Goal: Task Accomplishment & Management: Use online tool/utility

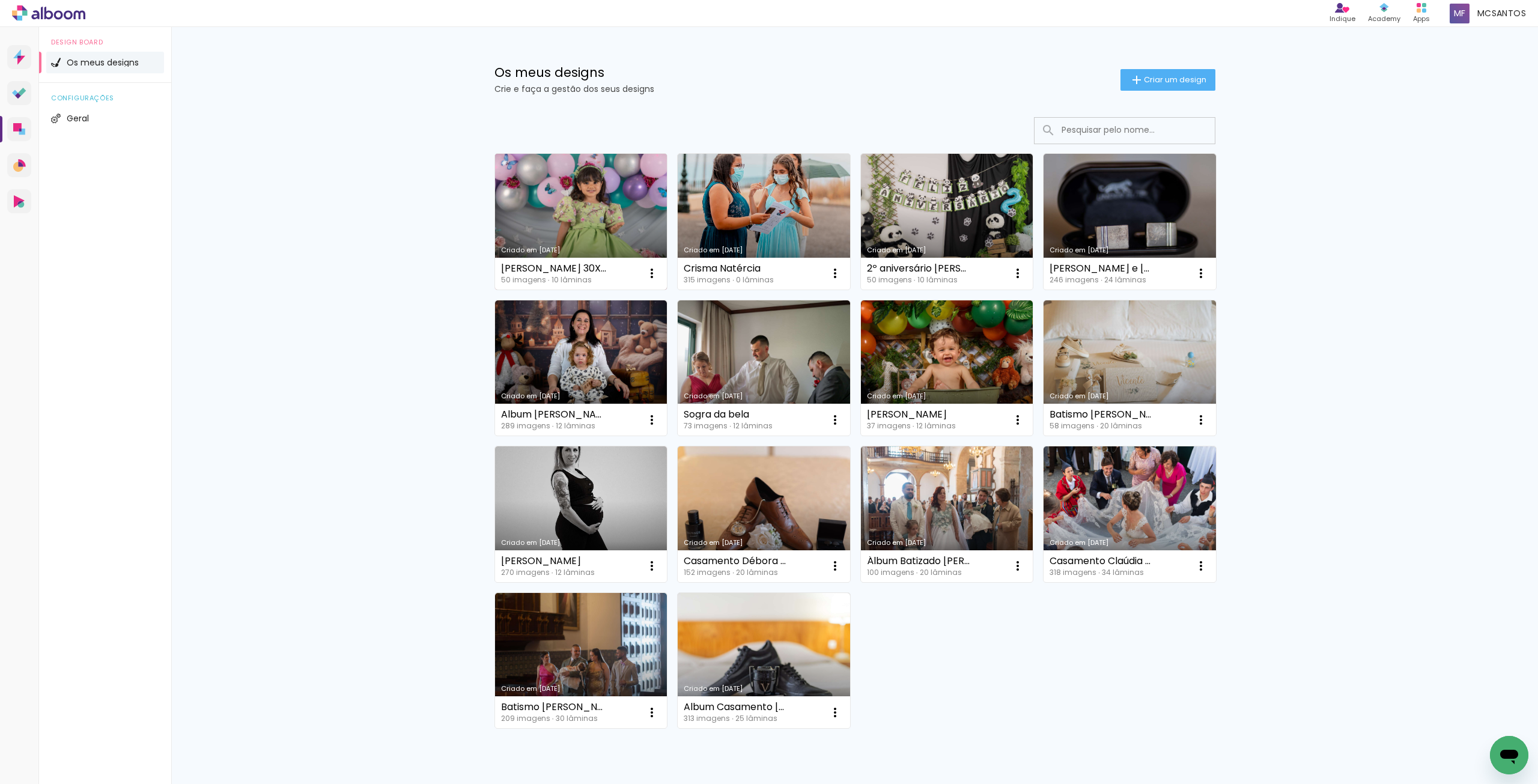
click at [599, 198] on link "Criado em [DATE]" at bounding box center [582, 222] width 173 height 136
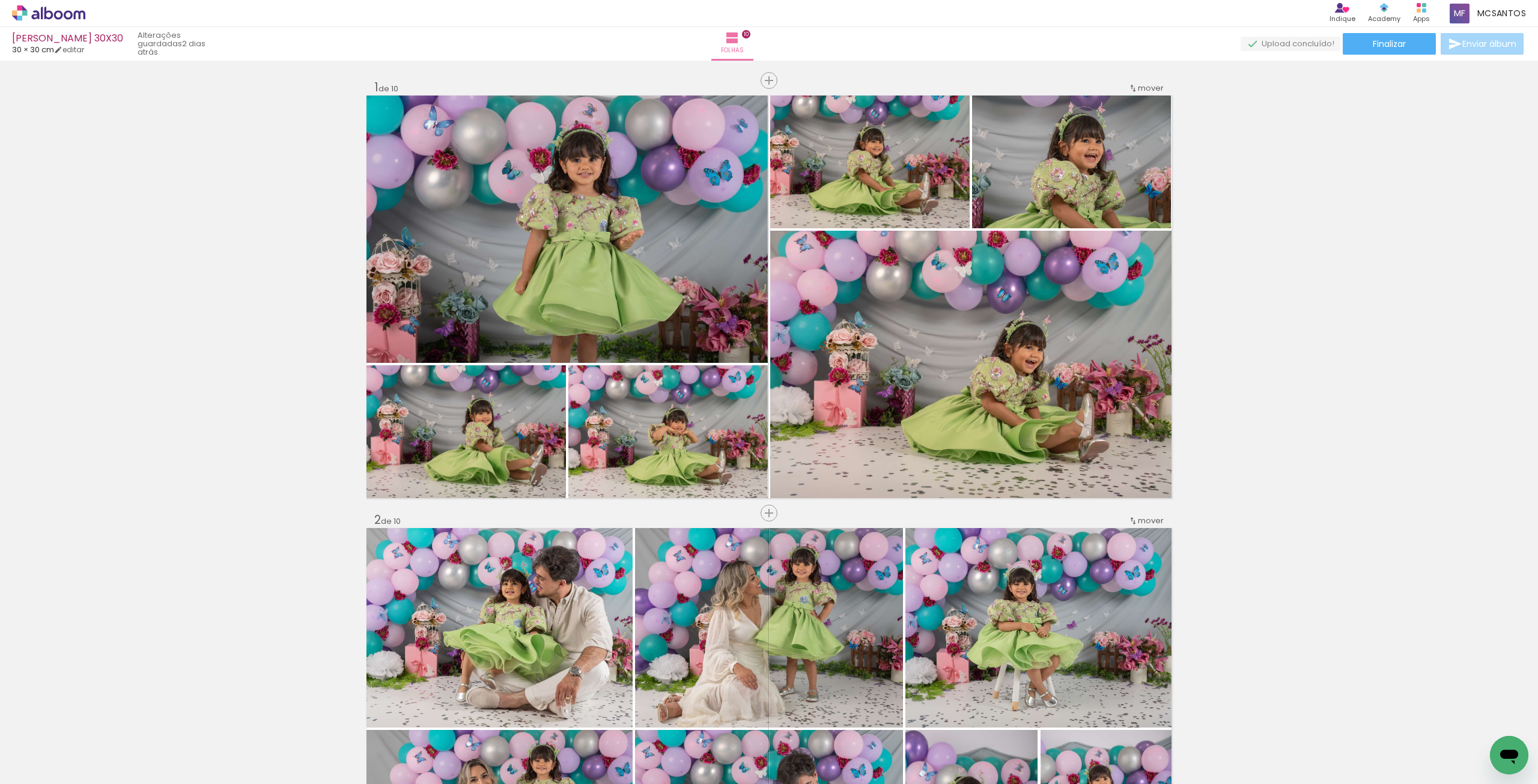
scroll to position [0, 1847]
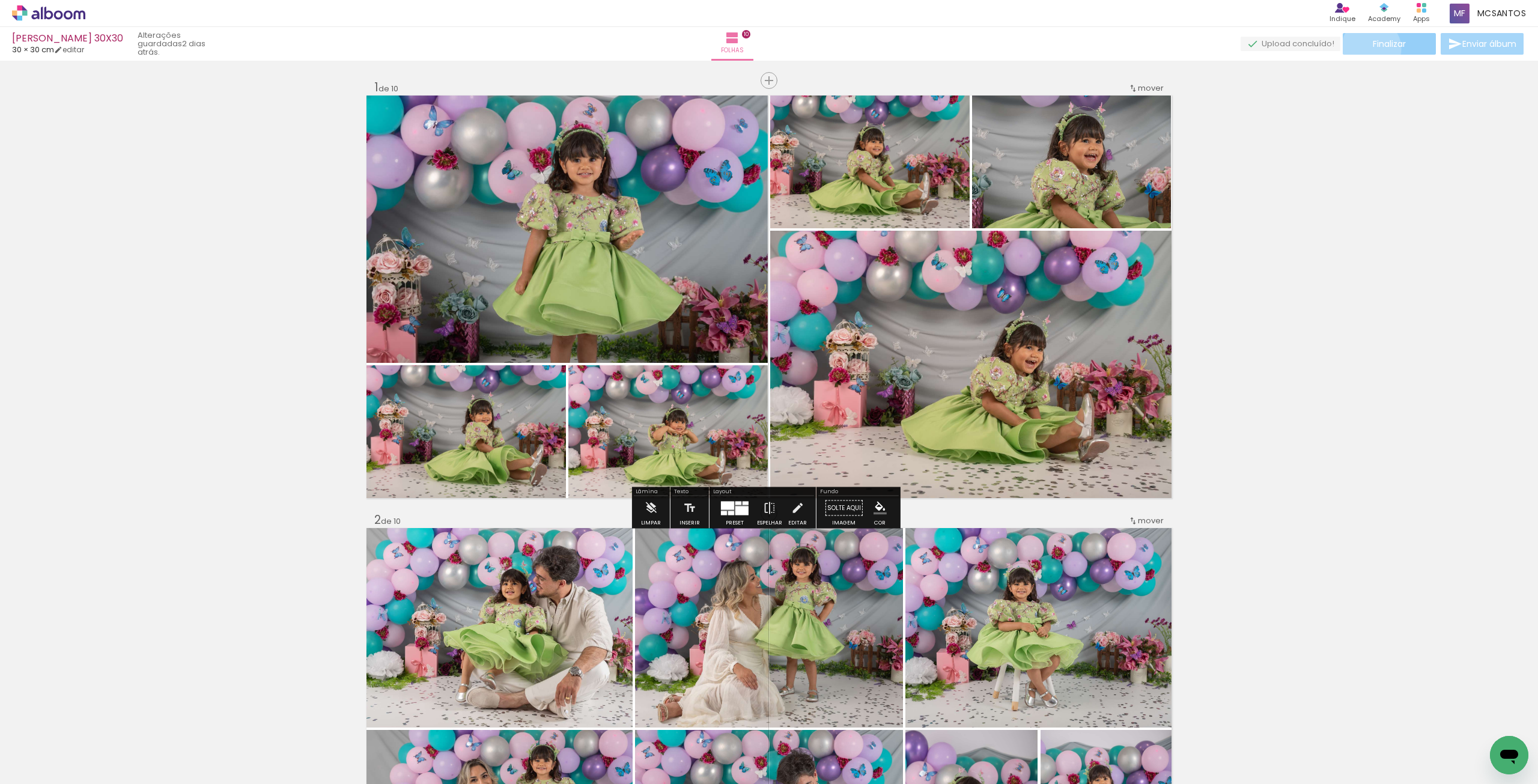
click at [1367, 48] on paper-button "Finalizar" at bounding box center [1389, 44] width 93 height 22
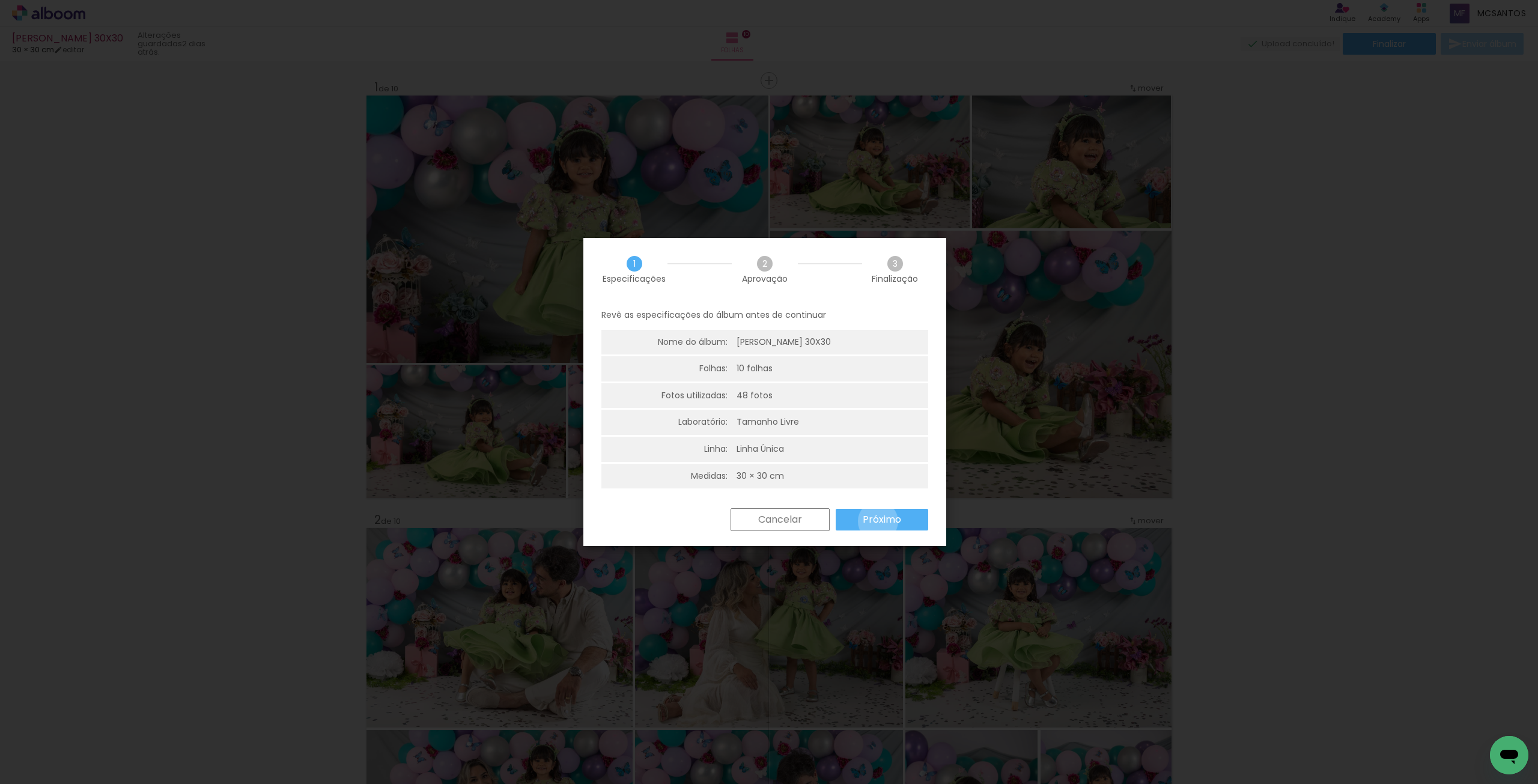
click at [0, 0] on slot "Próximo" at bounding box center [0, 0] width 0 height 0
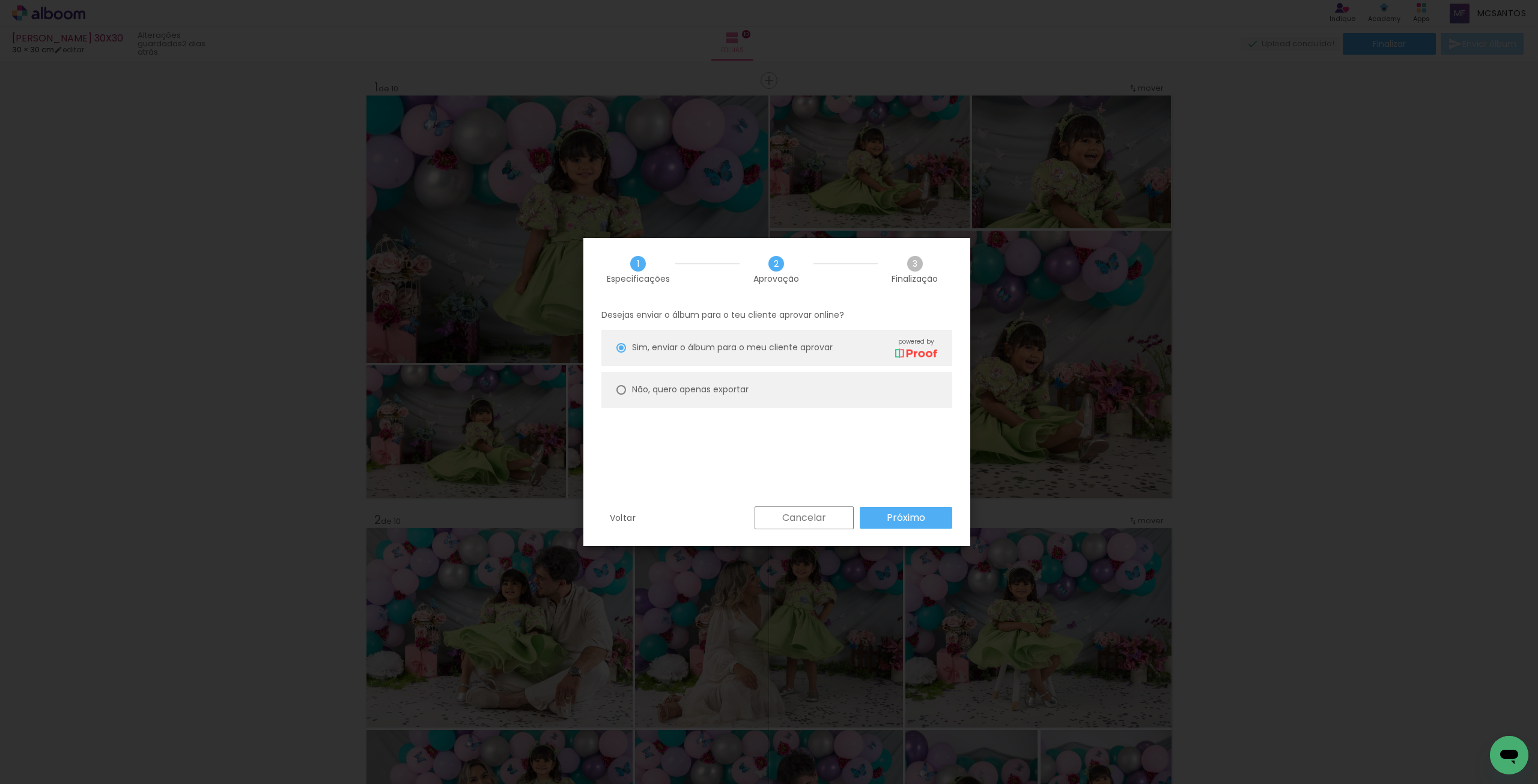
click at [0, 0] on slot "Próximo" at bounding box center [0, 0] width 0 height 0
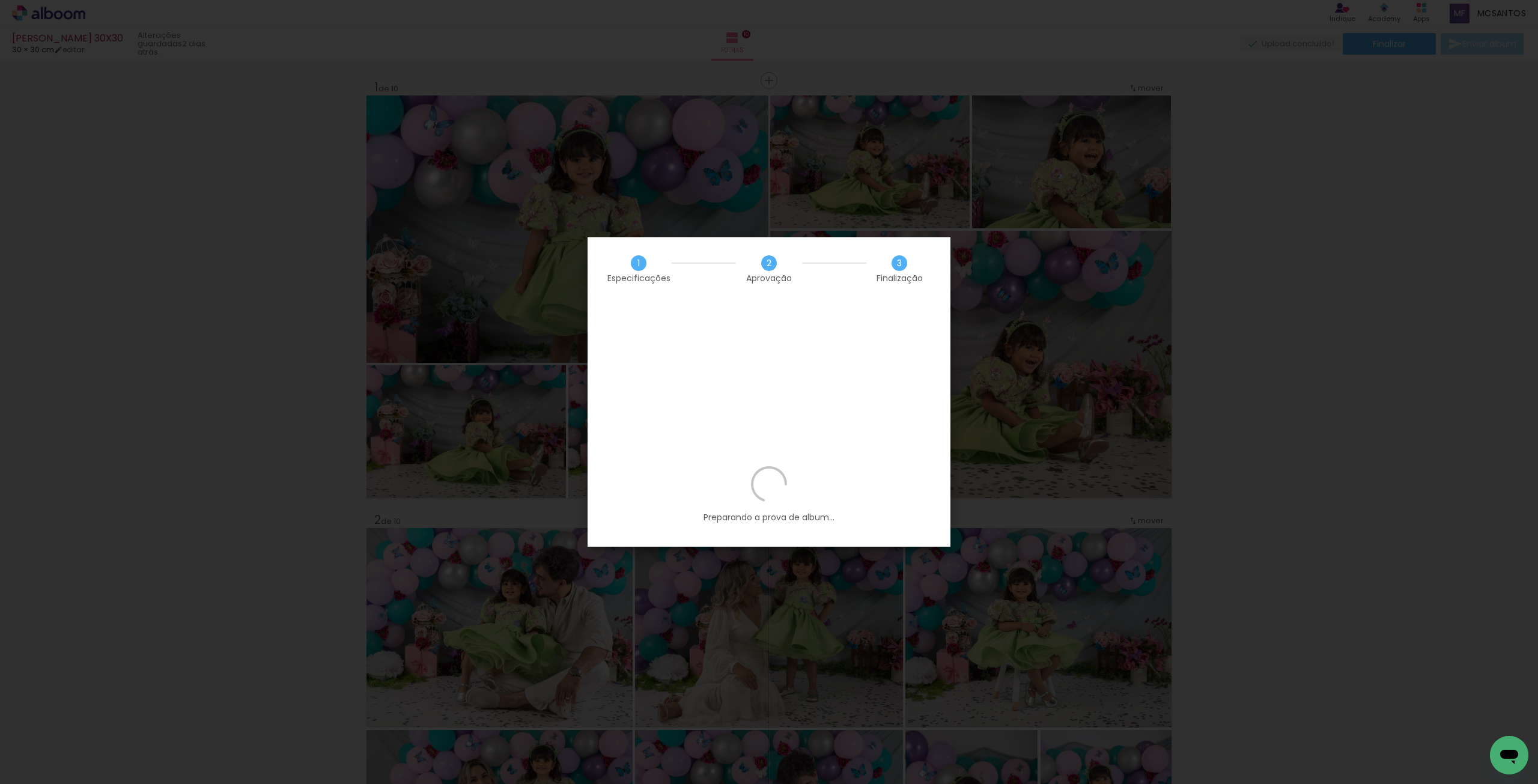
scroll to position [0, 1847]
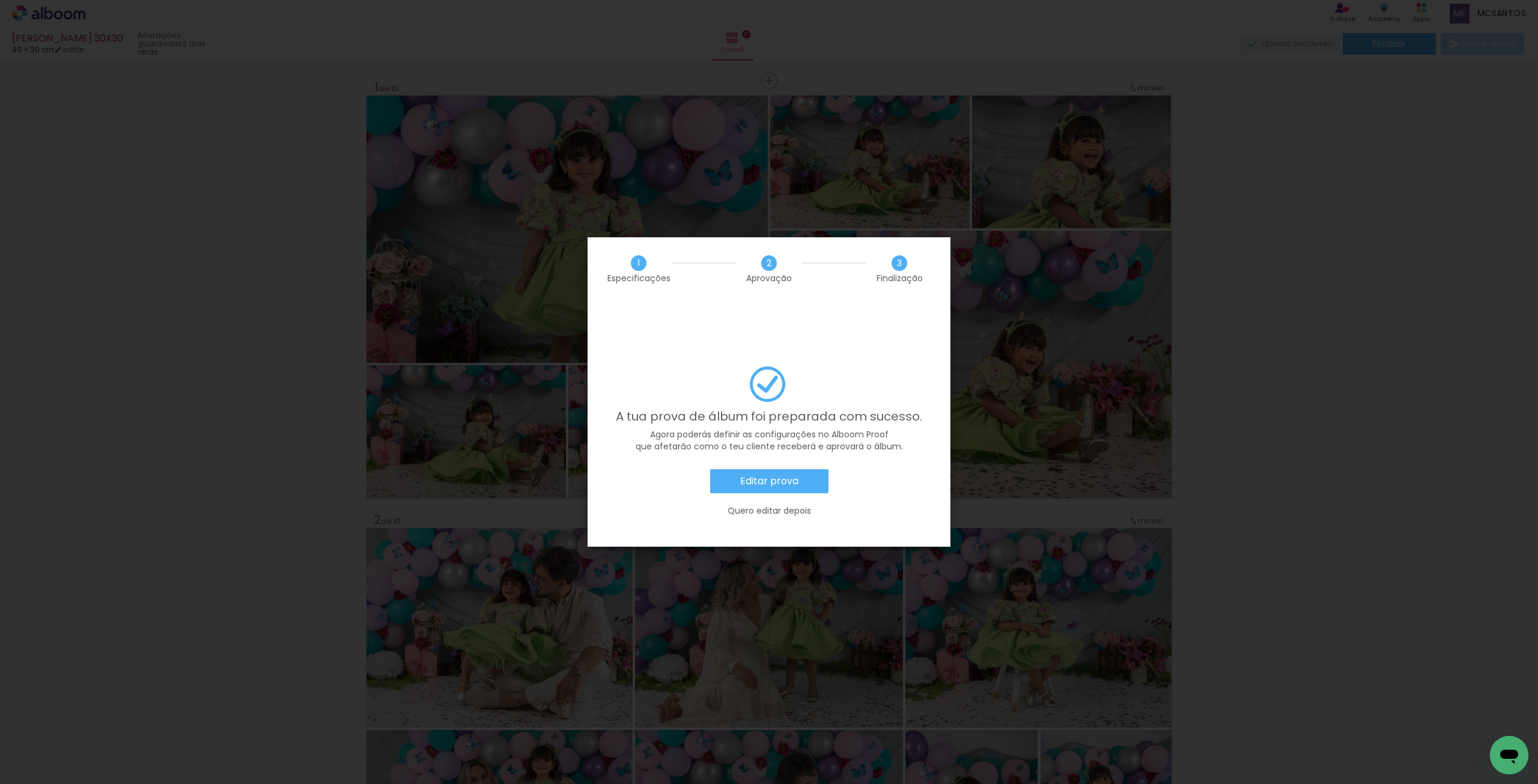
click at [811, 469] on paper-button "Editar prova" at bounding box center [769, 481] width 119 height 24
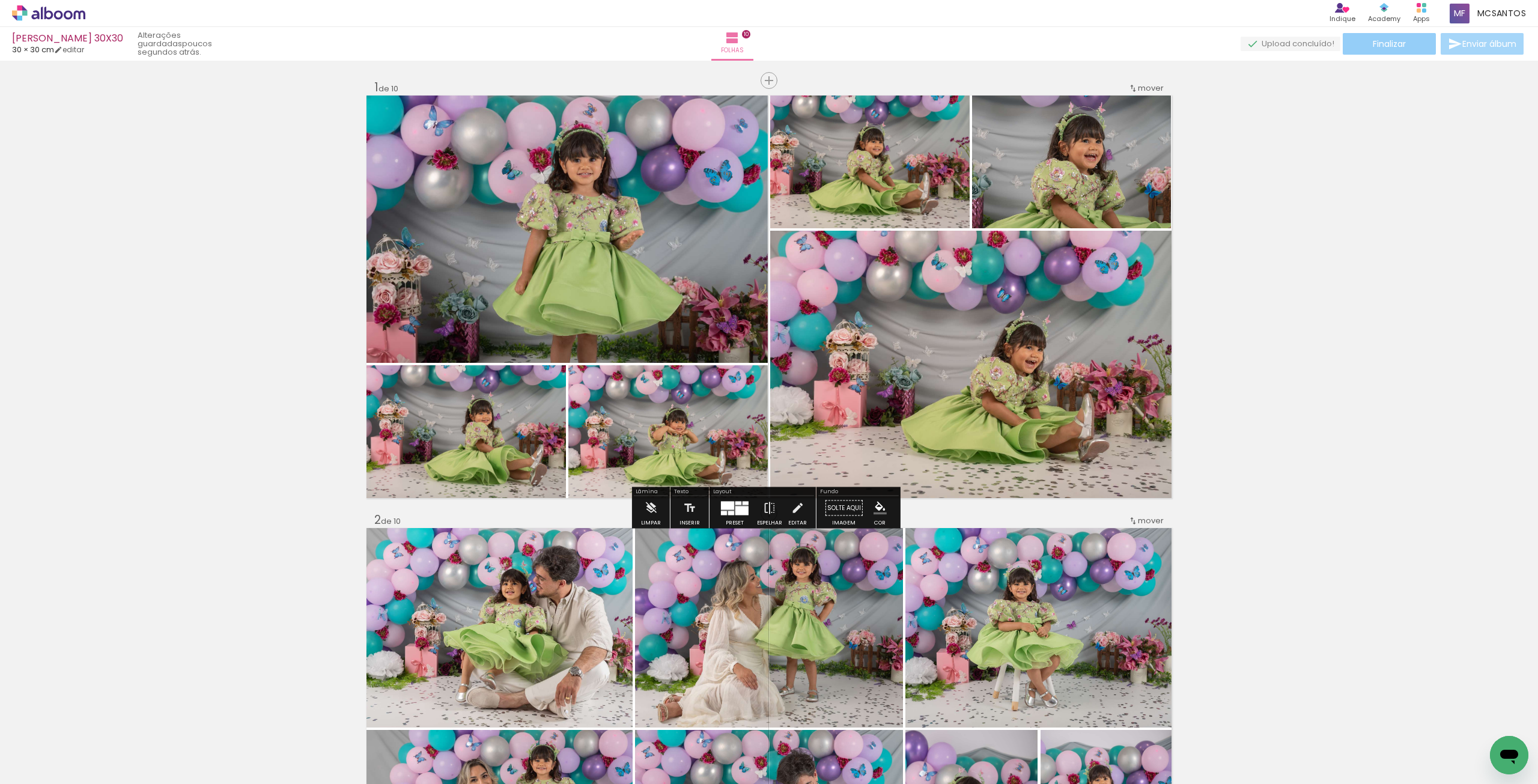
click at [1398, 43] on span "Finalizar" at bounding box center [1389, 44] width 33 height 8
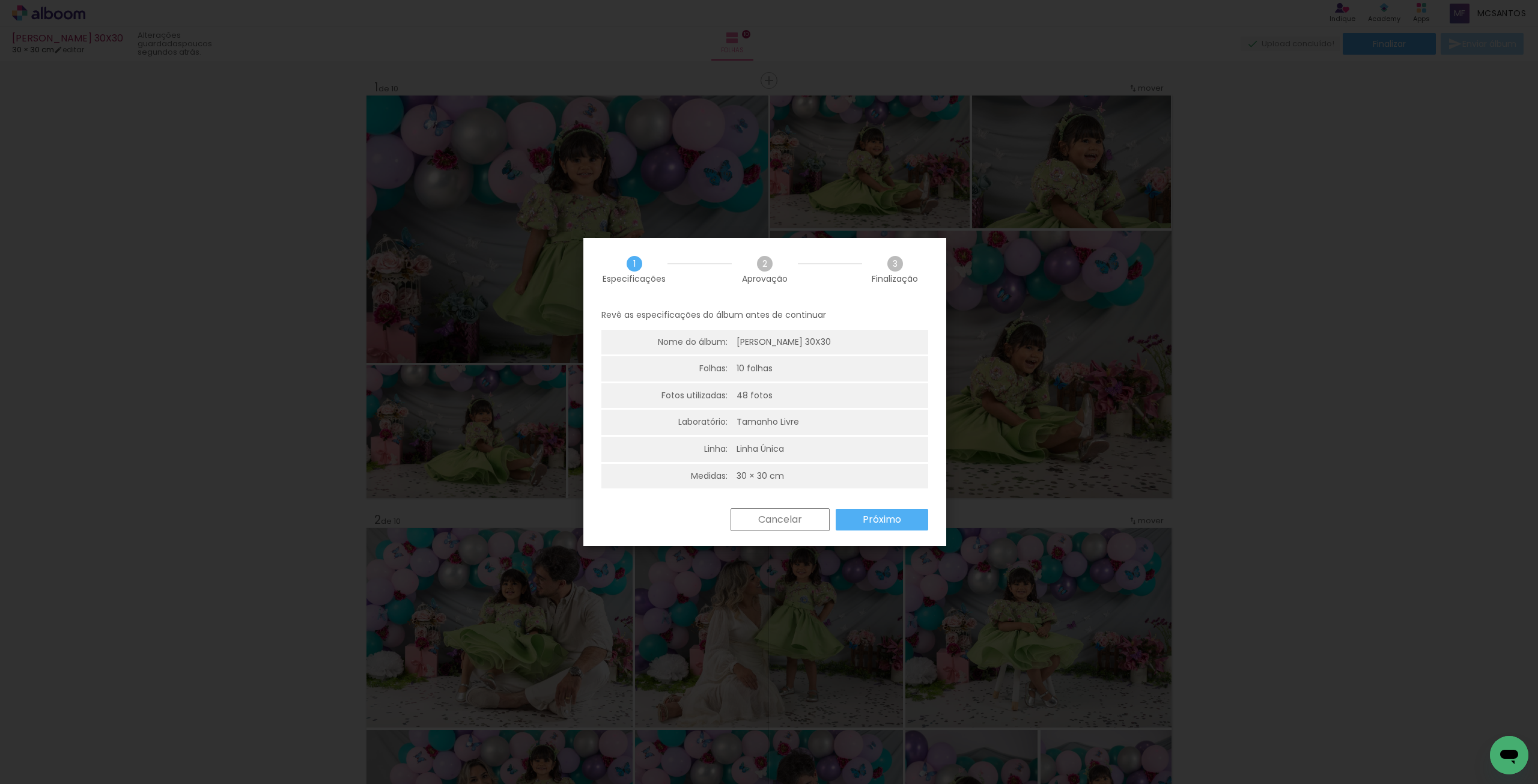
click at [856, 511] on paper-button "Próximo" at bounding box center [881, 519] width 92 height 22
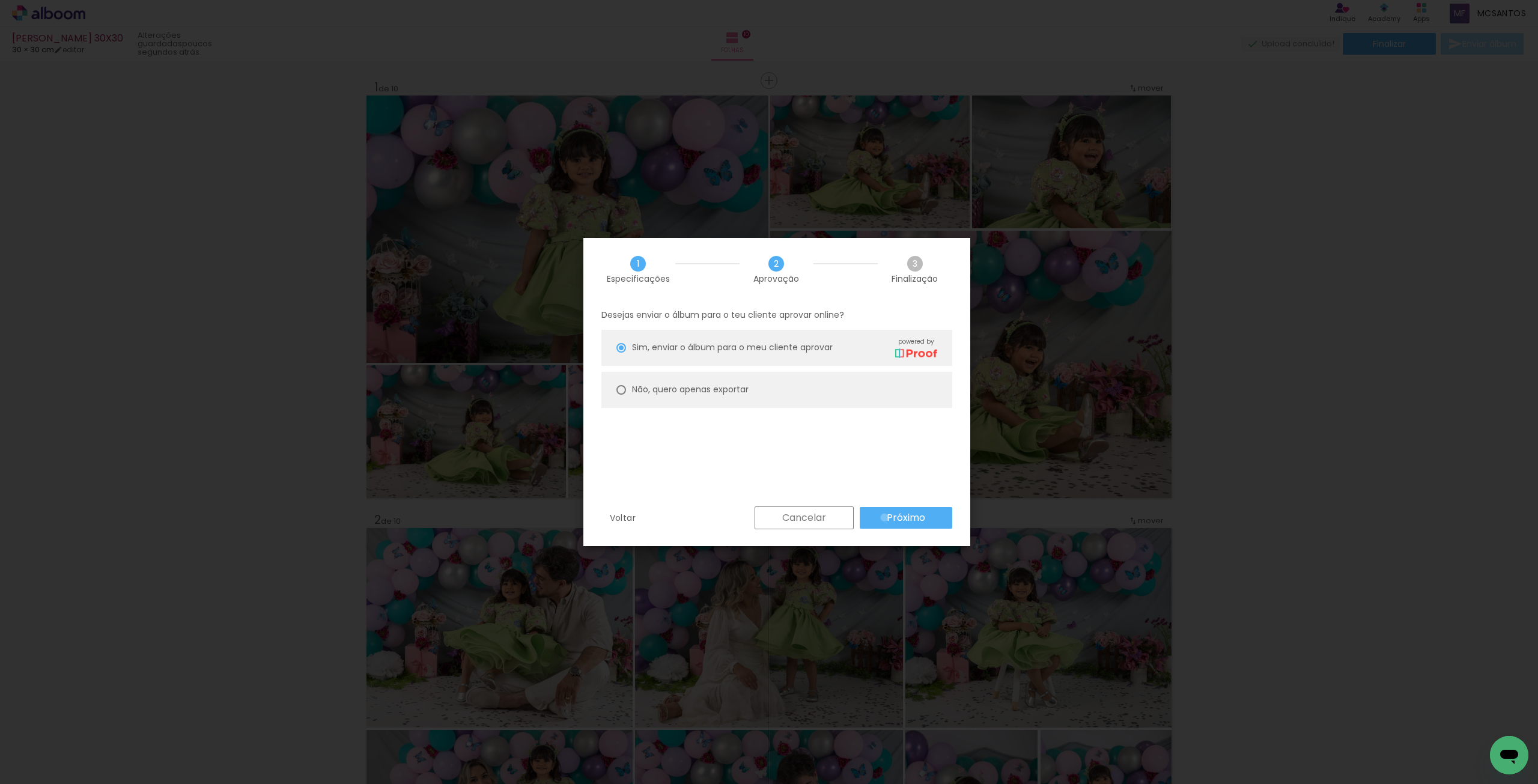
click at [884, 517] on paper-button "Próximo" at bounding box center [905, 517] width 92 height 22
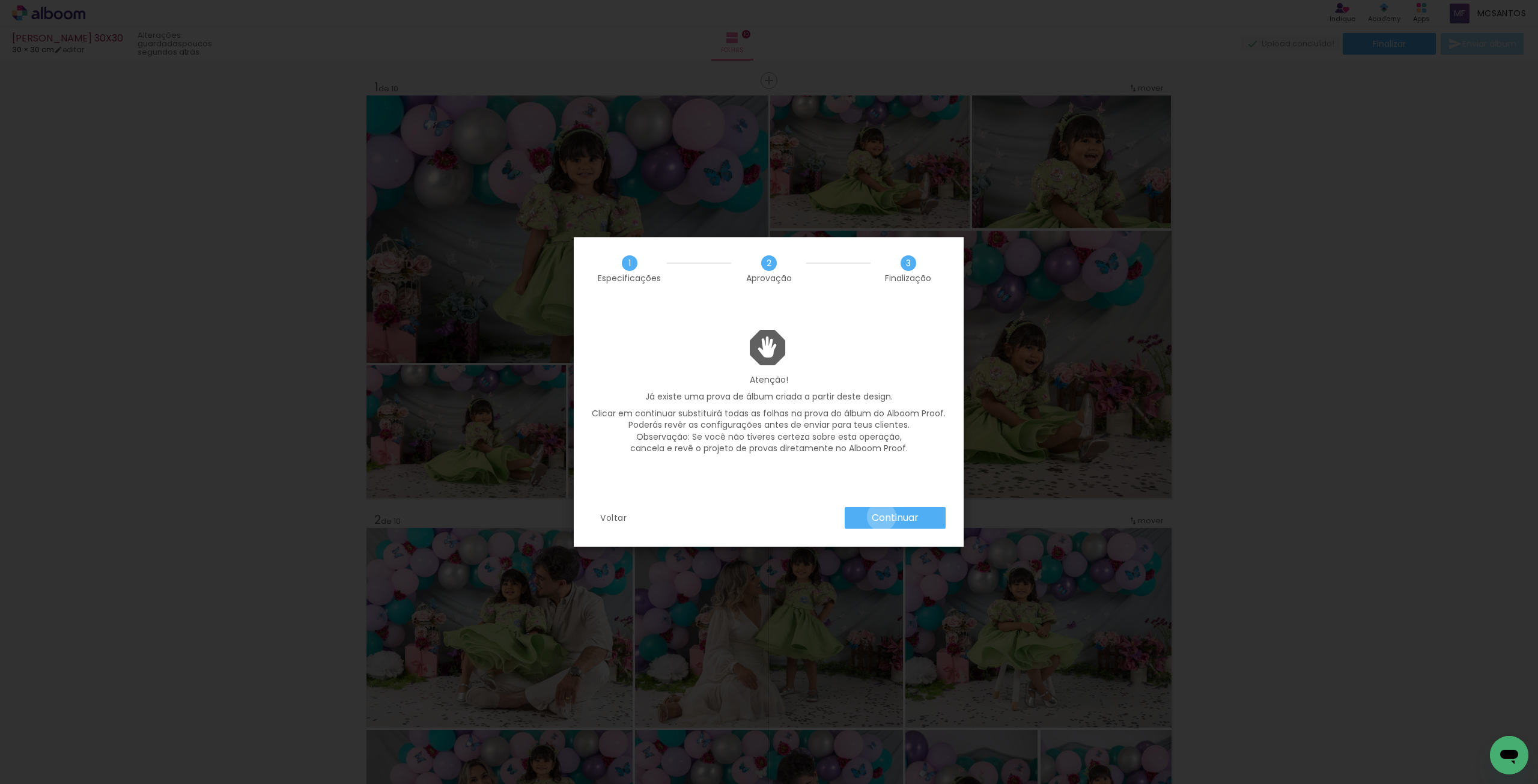
click at [0, 0] on slot "Continuar" at bounding box center [0, 0] width 0 height 0
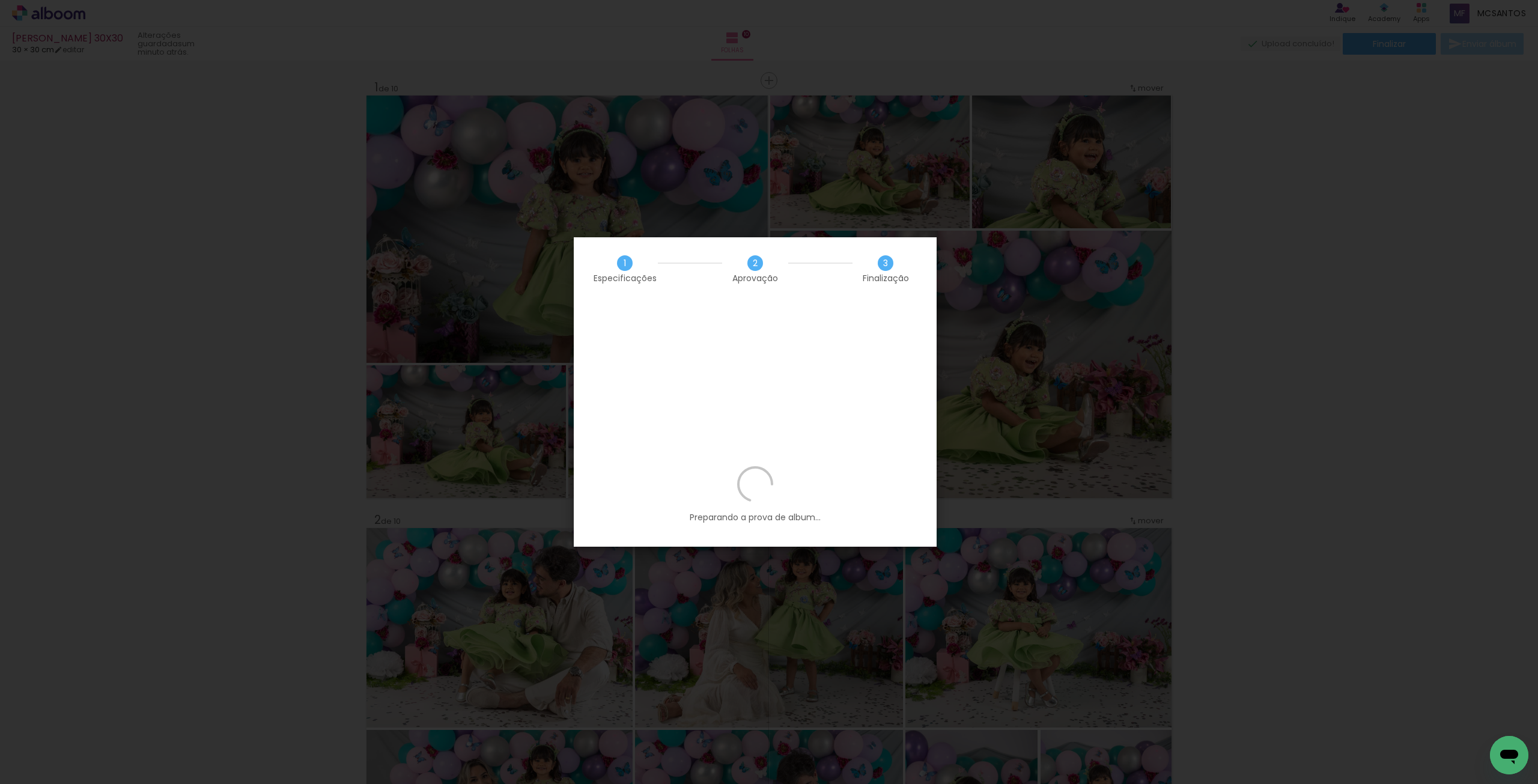
drag, startPoint x: 585, startPoint y: 802, endPoint x: 607, endPoint y: 810, distance: 23.4
drag, startPoint x: 607, startPoint y: 810, endPoint x: 1156, endPoint y: 540, distance: 611.8
click at [1156, 540] on iron-overlay-backdrop at bounding box center [769, 392] width 1538 height 784
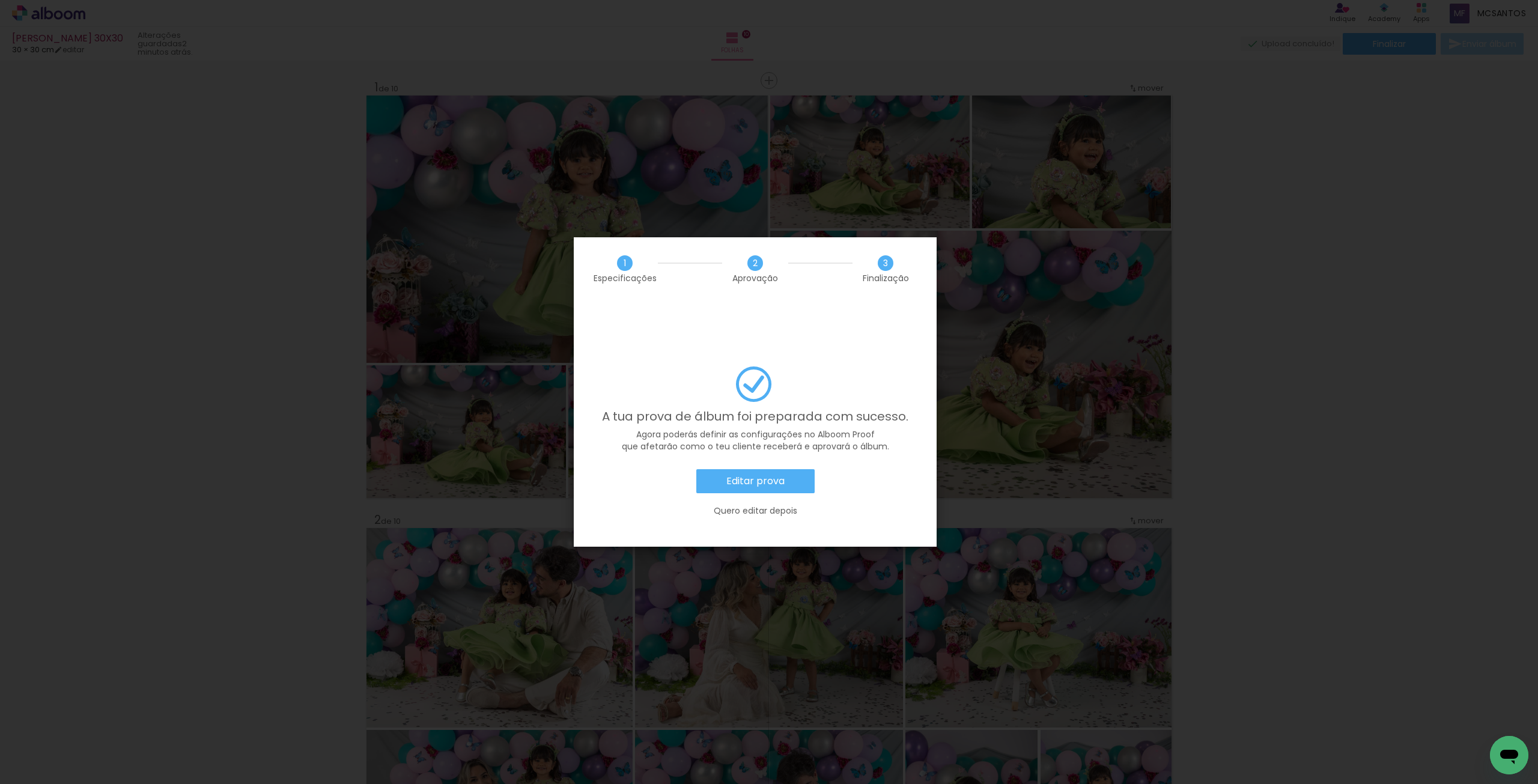
click at [0, 0] on slot "Editar prova" at bounding box center [0, 0] width 0 height 0
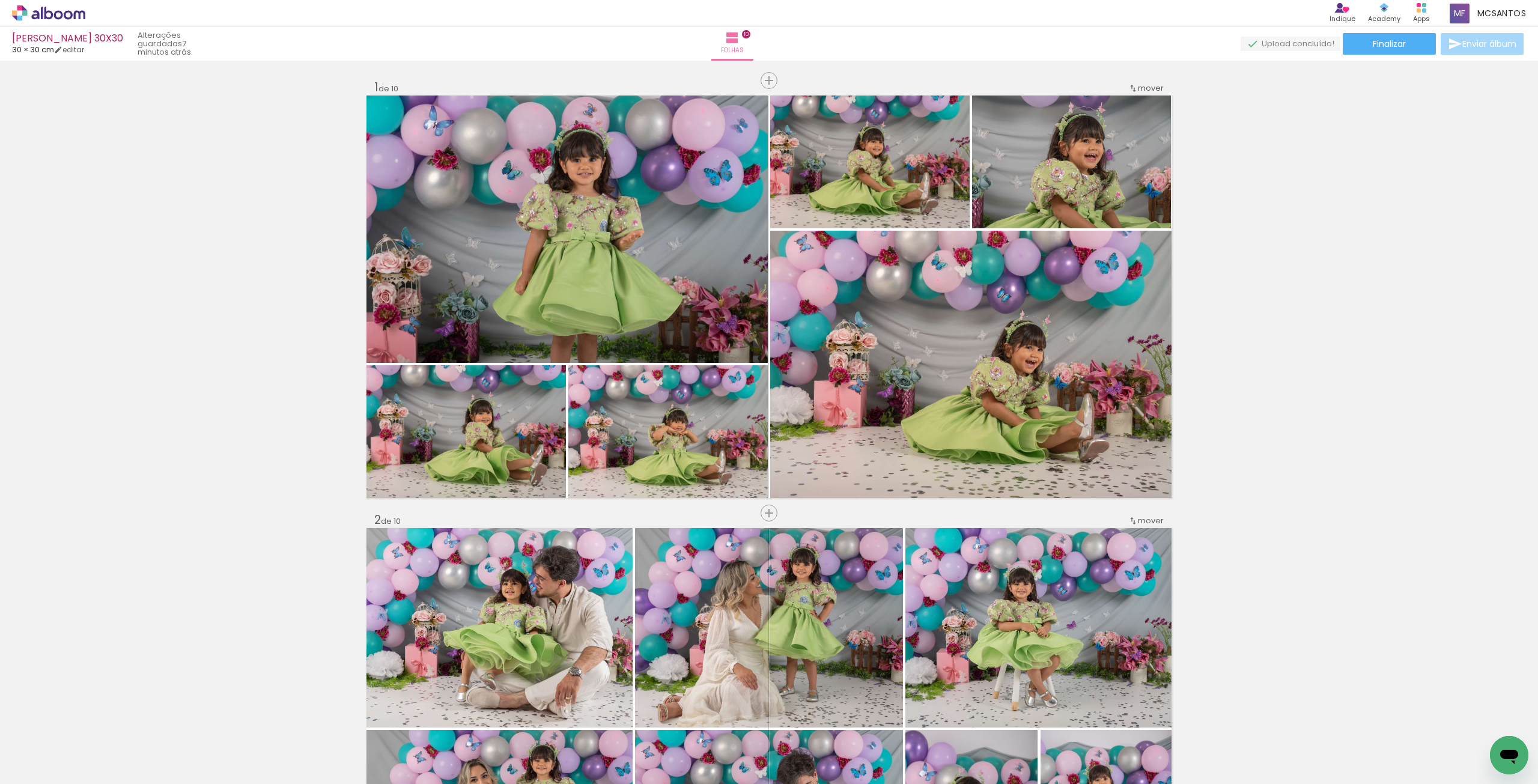
click at [37, 14] on icon at bounding box center [49, 13] width 74 height 16
